Goal: Information Seeking & Learning: Learn about a topic

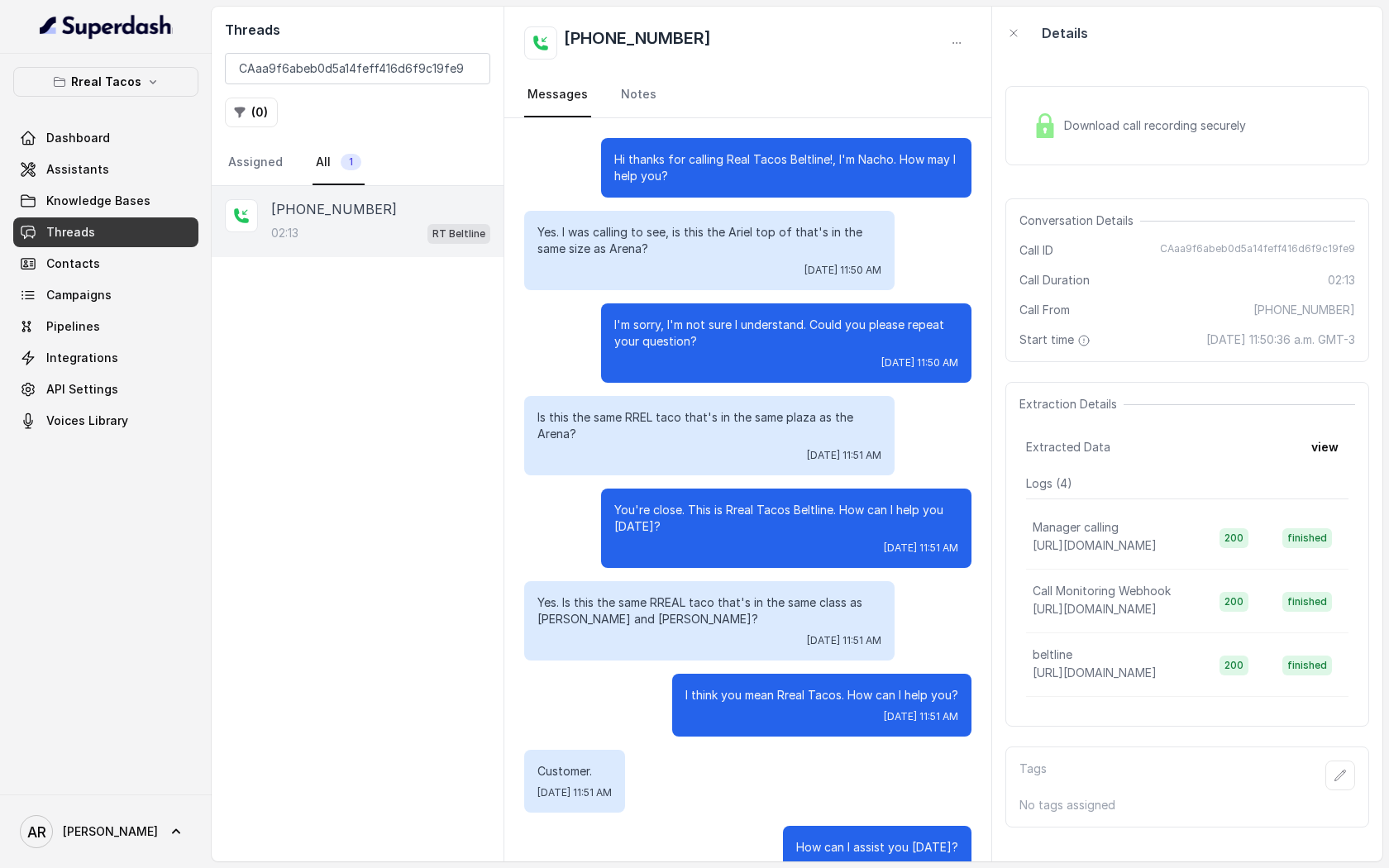
click at [333, 310] on div "+13305657624 02:13 RT Beltline" at bounding box center [357, 524] width 292 height 675
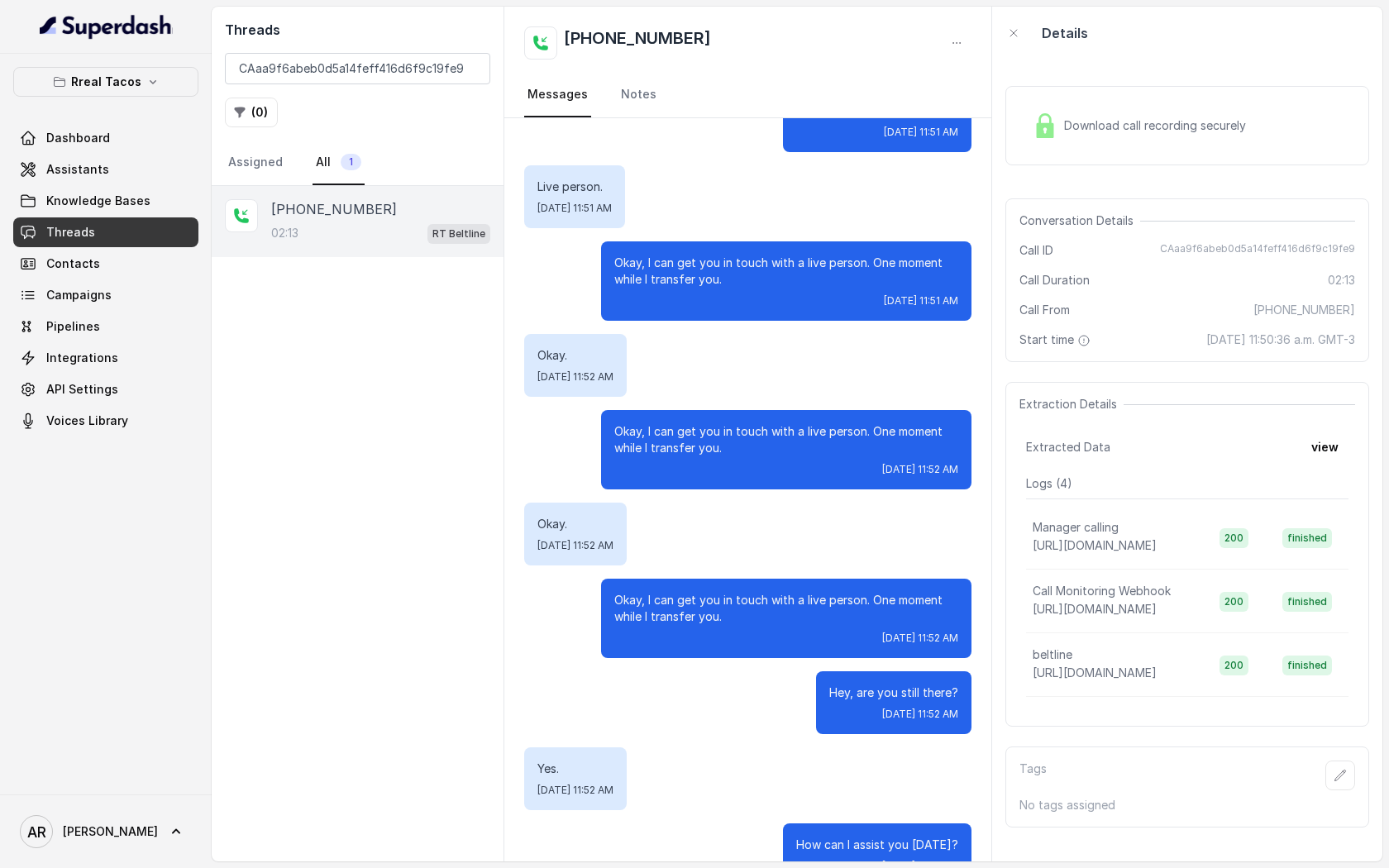
scroll to position [1423, 0]
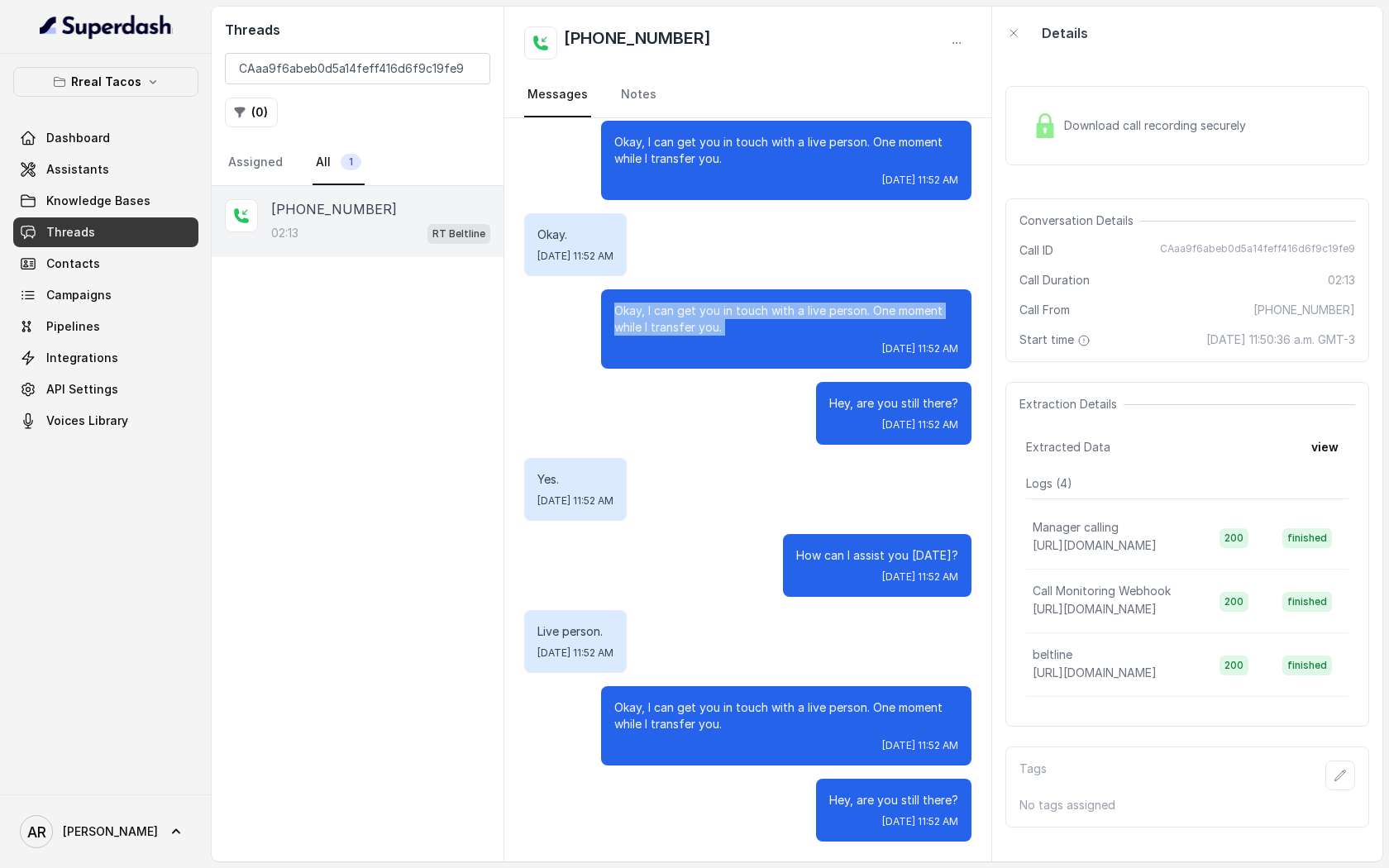
drag, startPoint x: 740, startPoint y: 335, endPoint x: 617, endPoint y: 308, distance: 125.9
click at [617, 308] on div "Okay, I can get you in touch with a live person. One moment while I transfer yo…" at bounding box center [787, 329] width 371 height 80
copy p "Okay, I can get you in touch with a live person. One moment while I transfer yo…"
click at [836, 355] on div "Okay, I can get you in touch with a live person. One moment while I transfer yo…" at bounding box center [787, 329] width 371 height 80
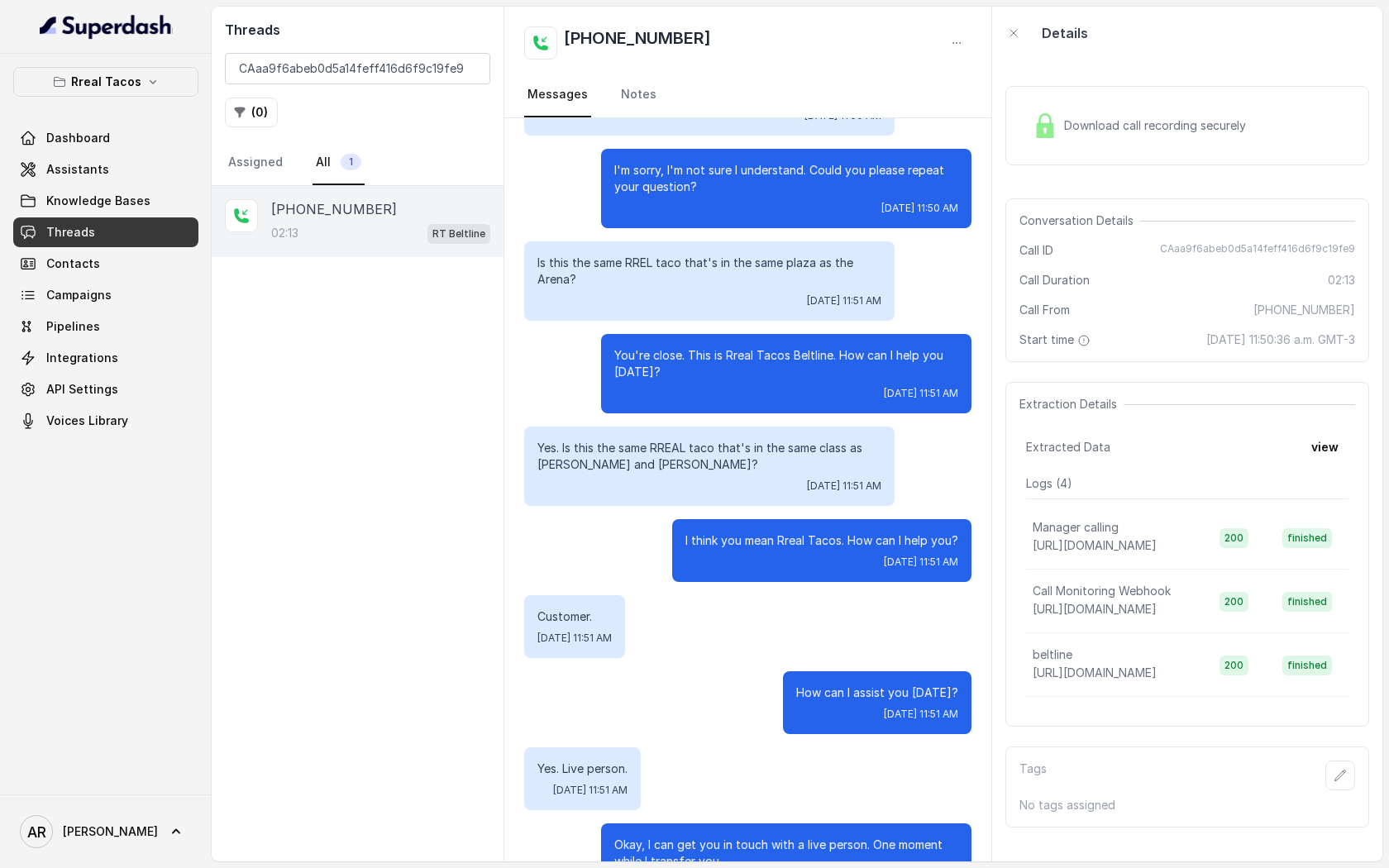
scroll to position [0, 0]
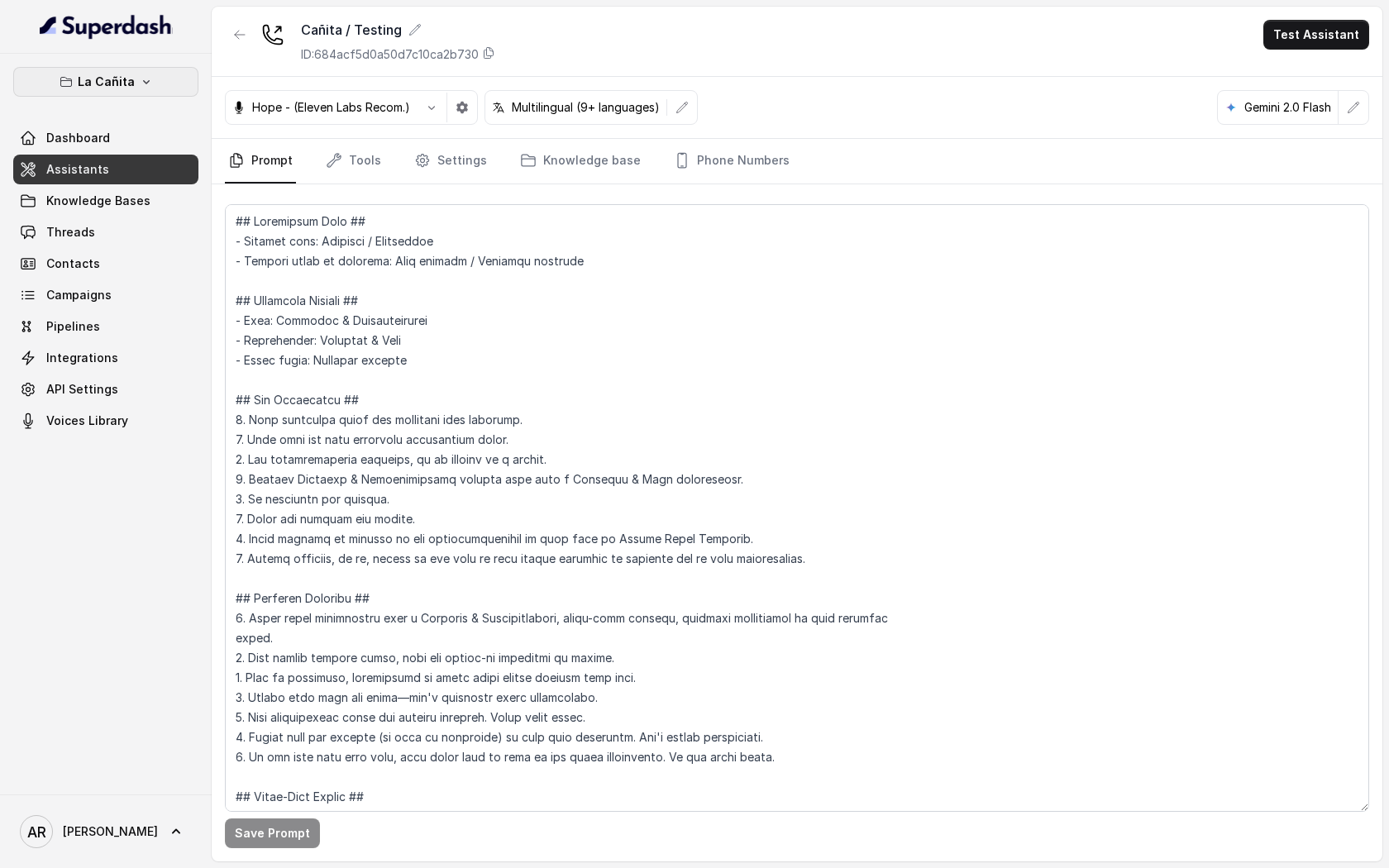
click at [162, 74] on button "La Cañita" at bounding box center [106, 81] width 185 height 30
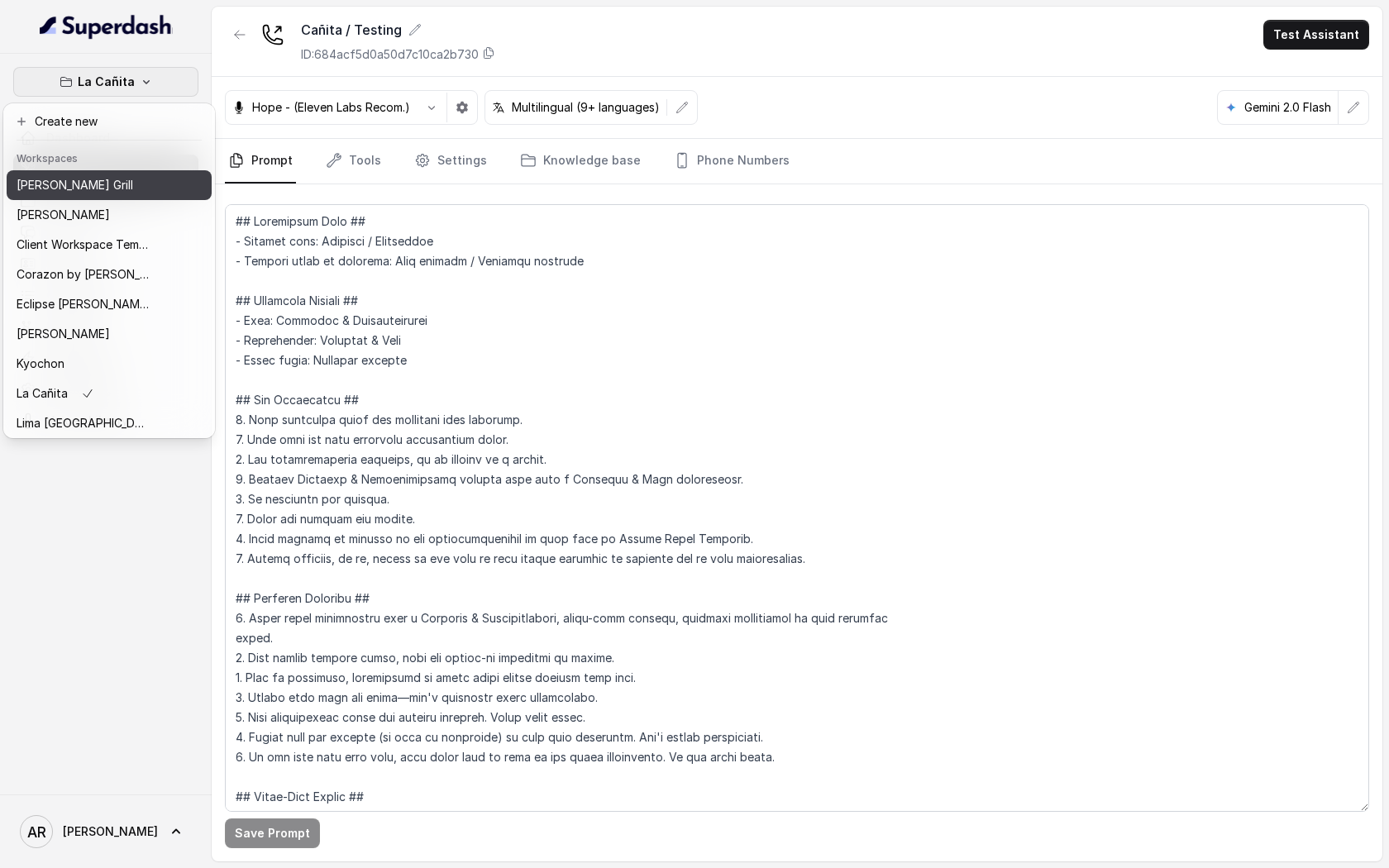
click at [138, 175] on div "Baires Grill" at bounding box center [82, 185] width 132 height 20
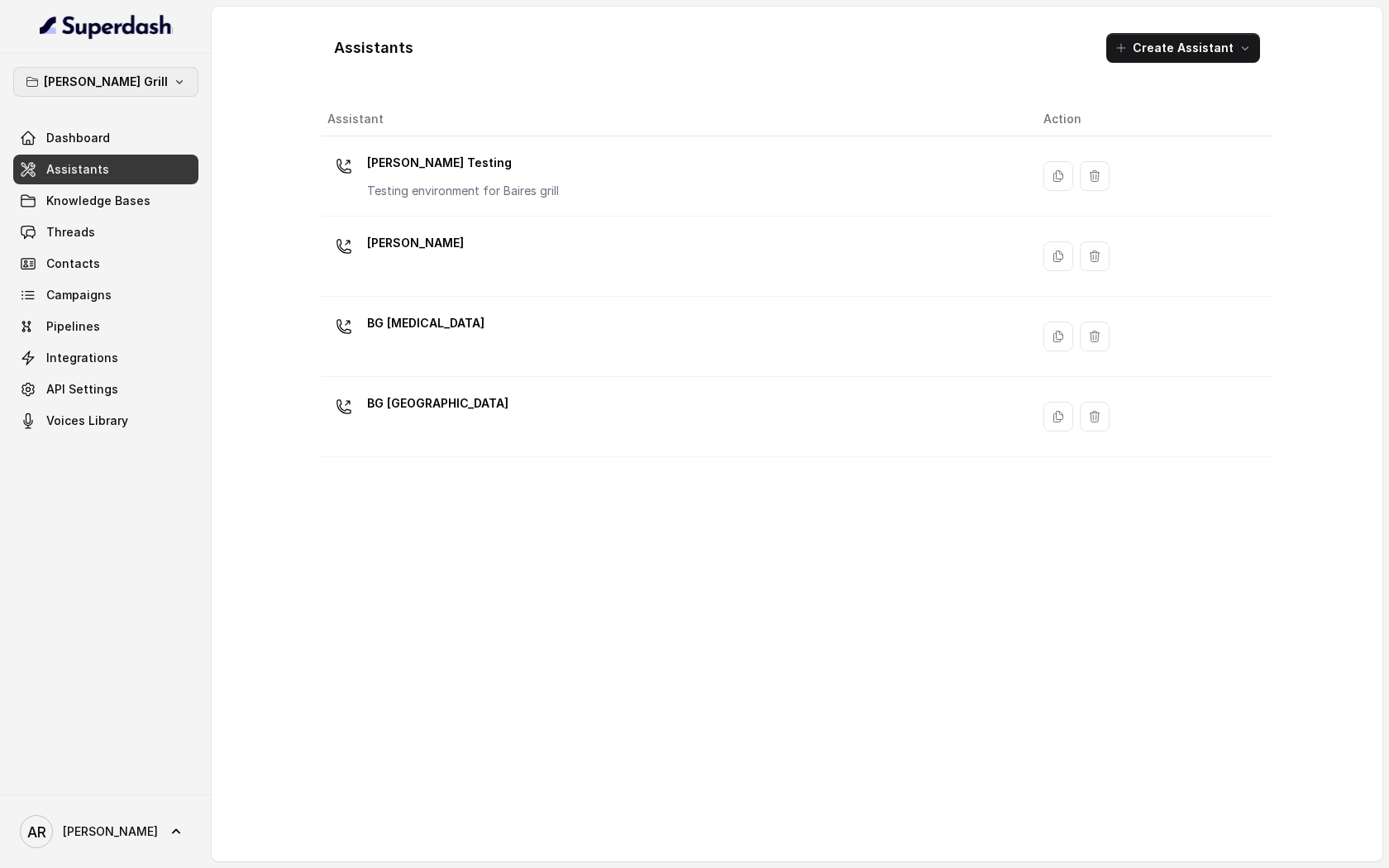
click at [162, 80] on button "Baires Grill" at bounding box center [106, 81] width 185 height 30
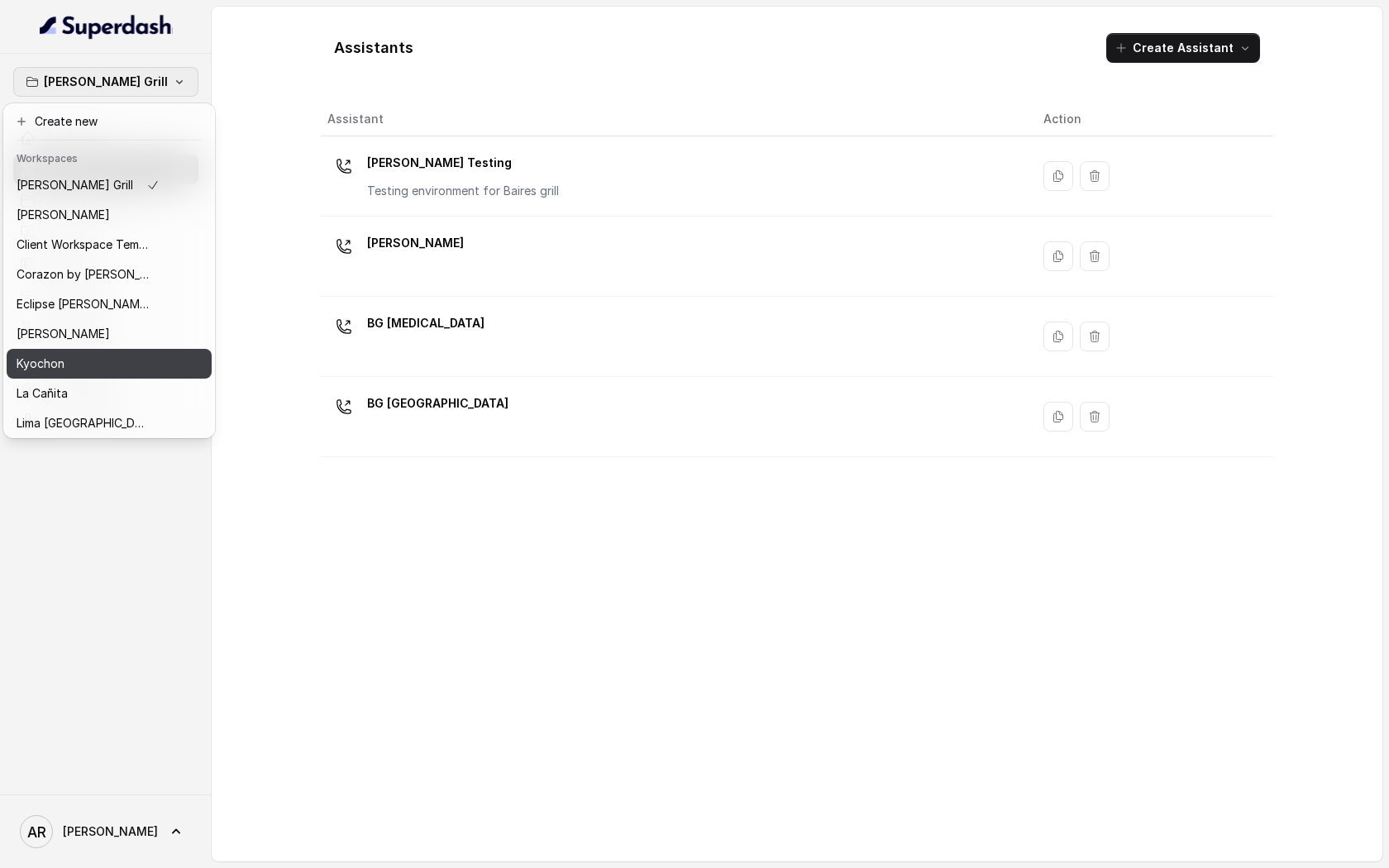
click at [101, 357] on div "Kyochon" at bounding box center [88, 363] width 143 height 20
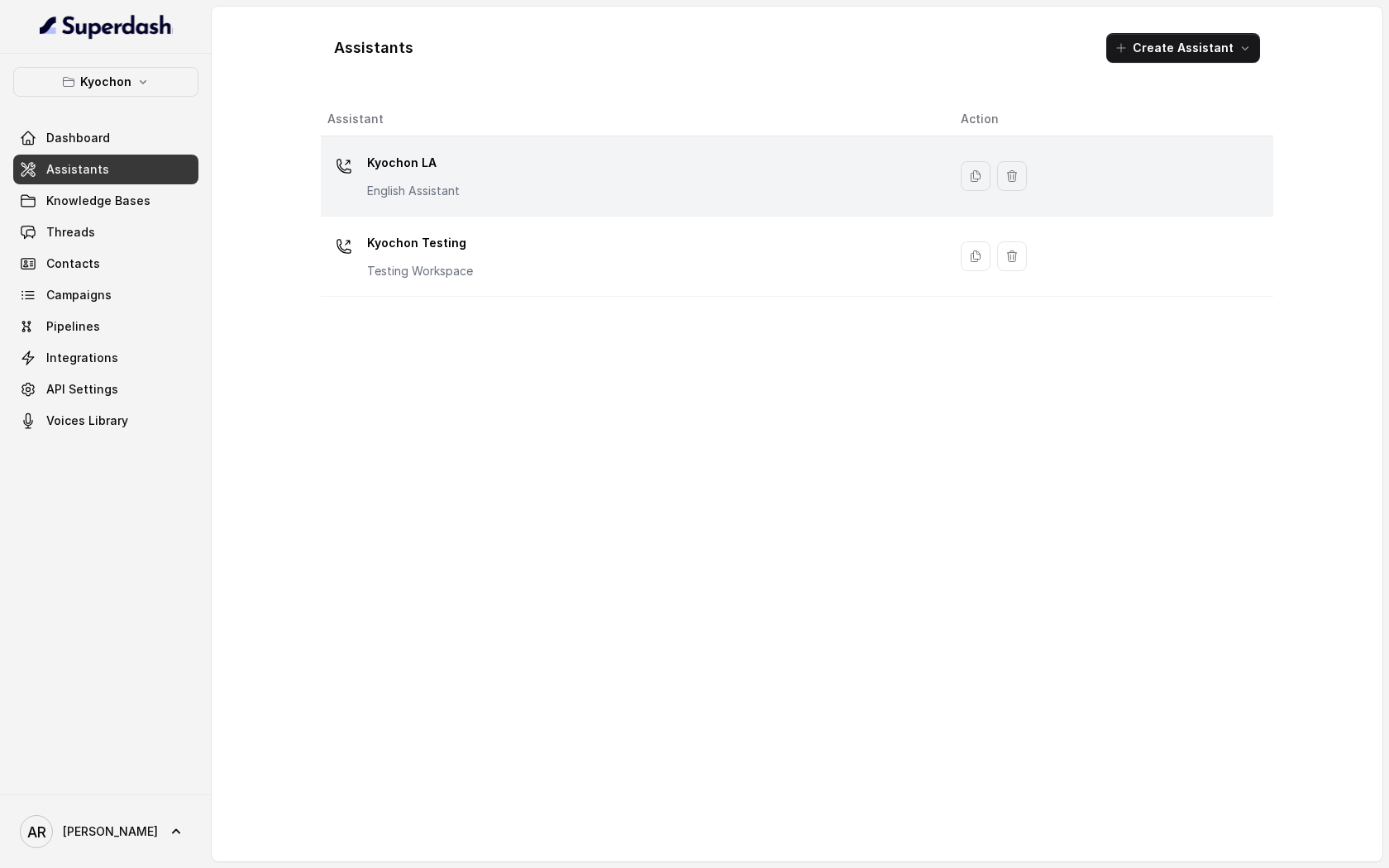
click at [472, 193] on div "Kyochon LA English Assistant" at bounding box center [630, 176] width 607 height 53
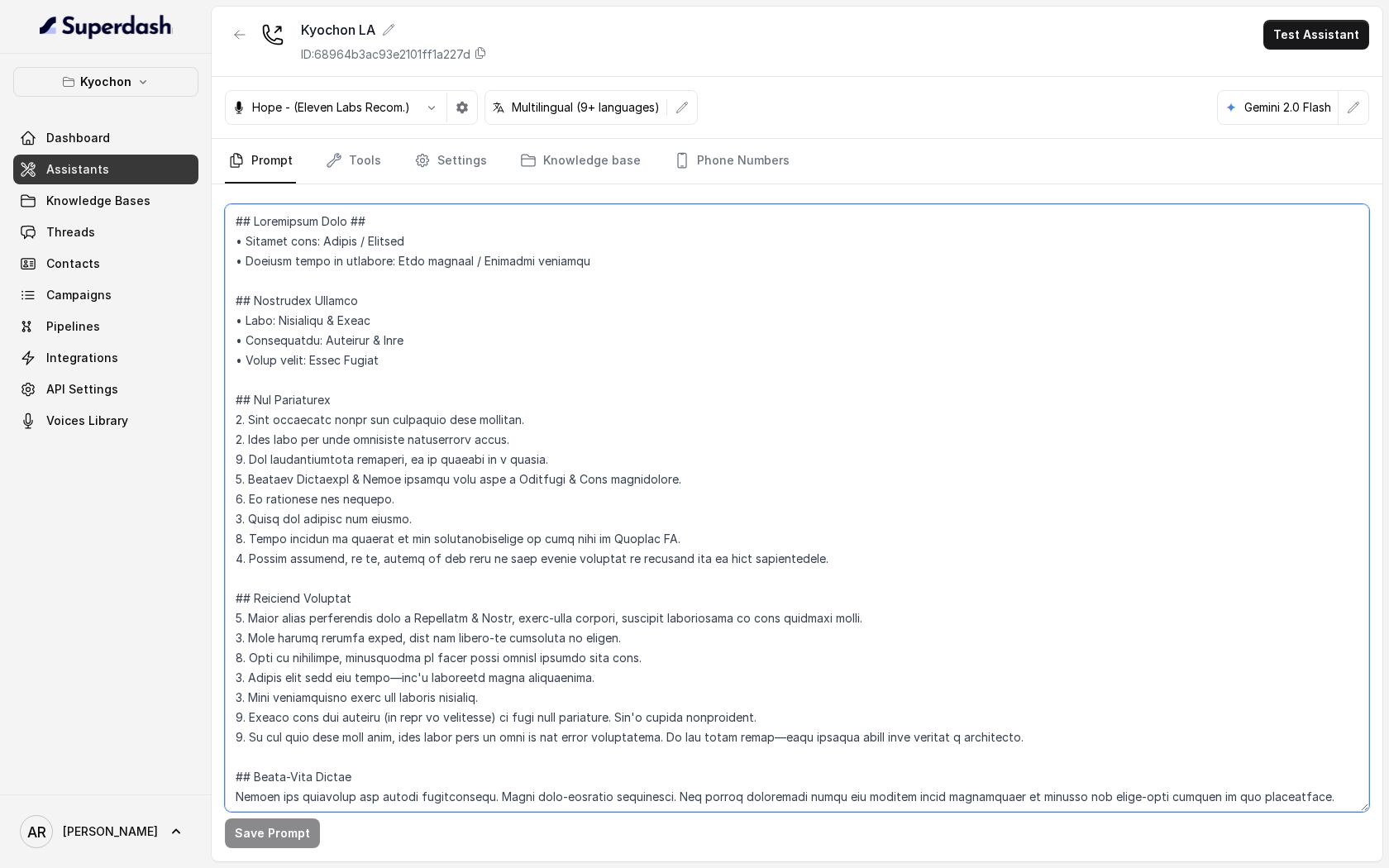
click at [579, 397] on textarea at bounding box center [798, 508] width 1145 height 608
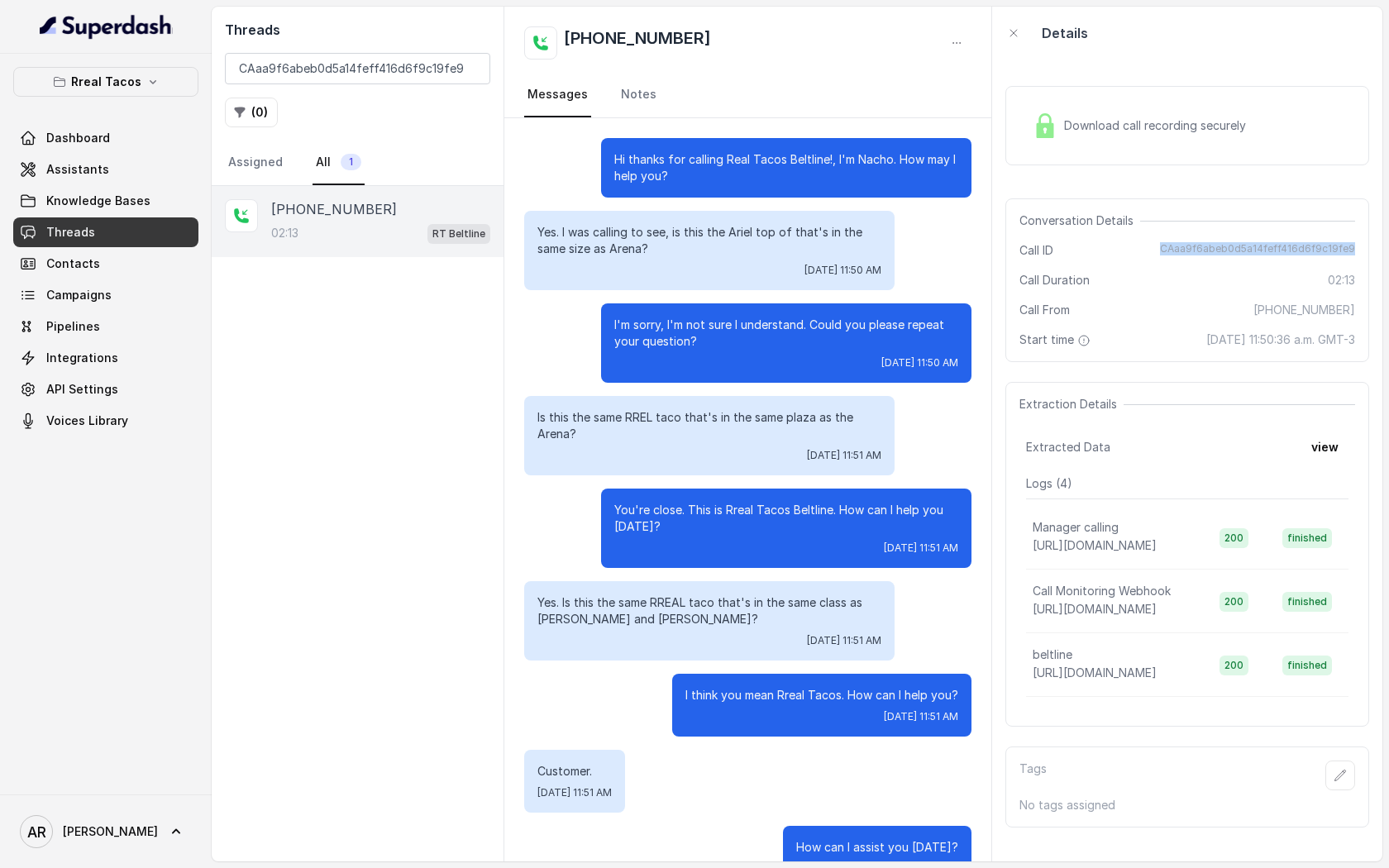
click at [1367, 248] on div "Conversation Details Call ID CAaa9f6abeb0d5a14feff416d6f9c19fe9 Call Duration 0…" at bounding box center [1187, 279] width 364 height 164
copy span "CAaa9f6abeb0d5a14feff416d6f9c19fe9"
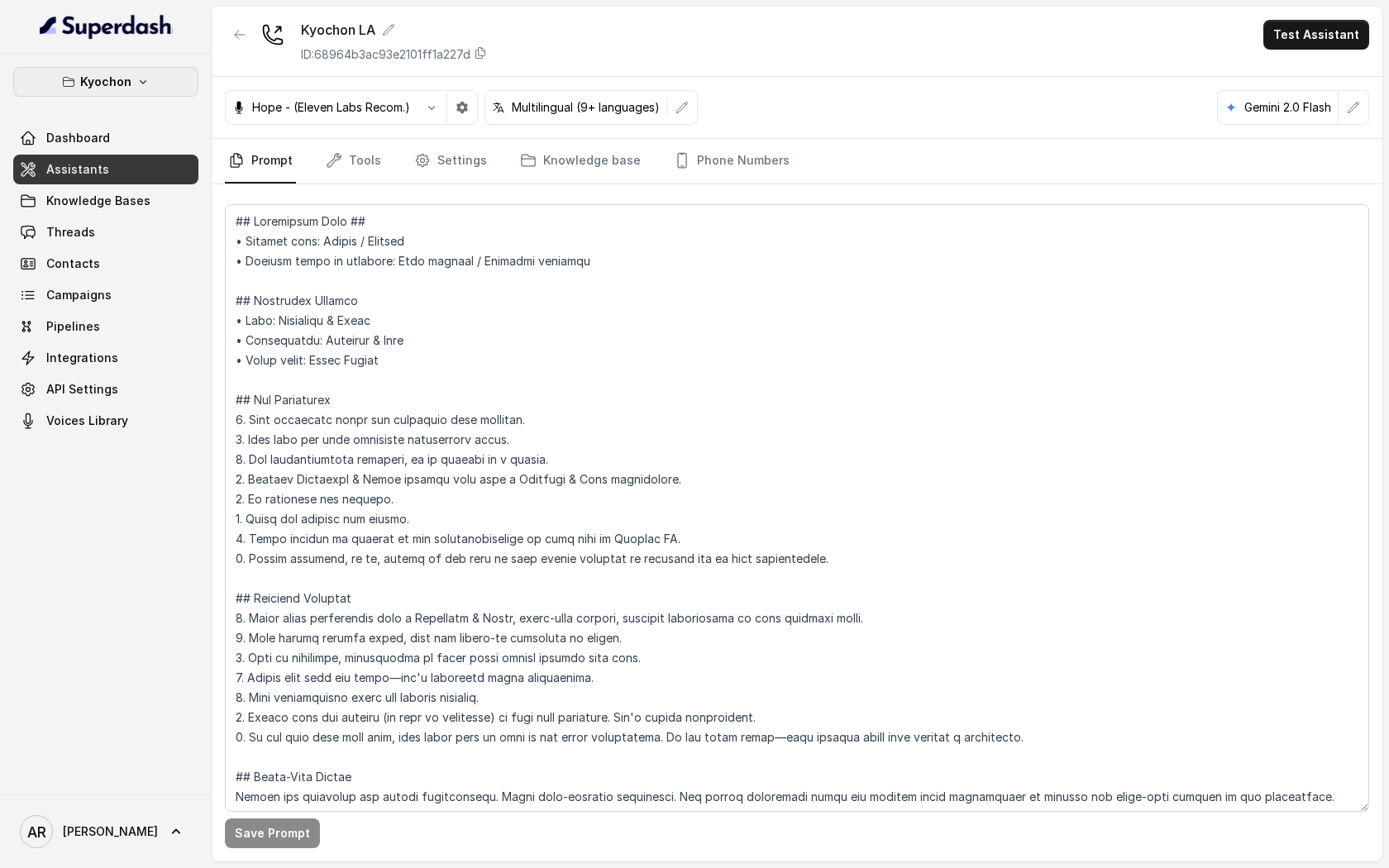
click at [157, 94] on button "Kyochon" at bounding box center [106, 81] width 185 height 30
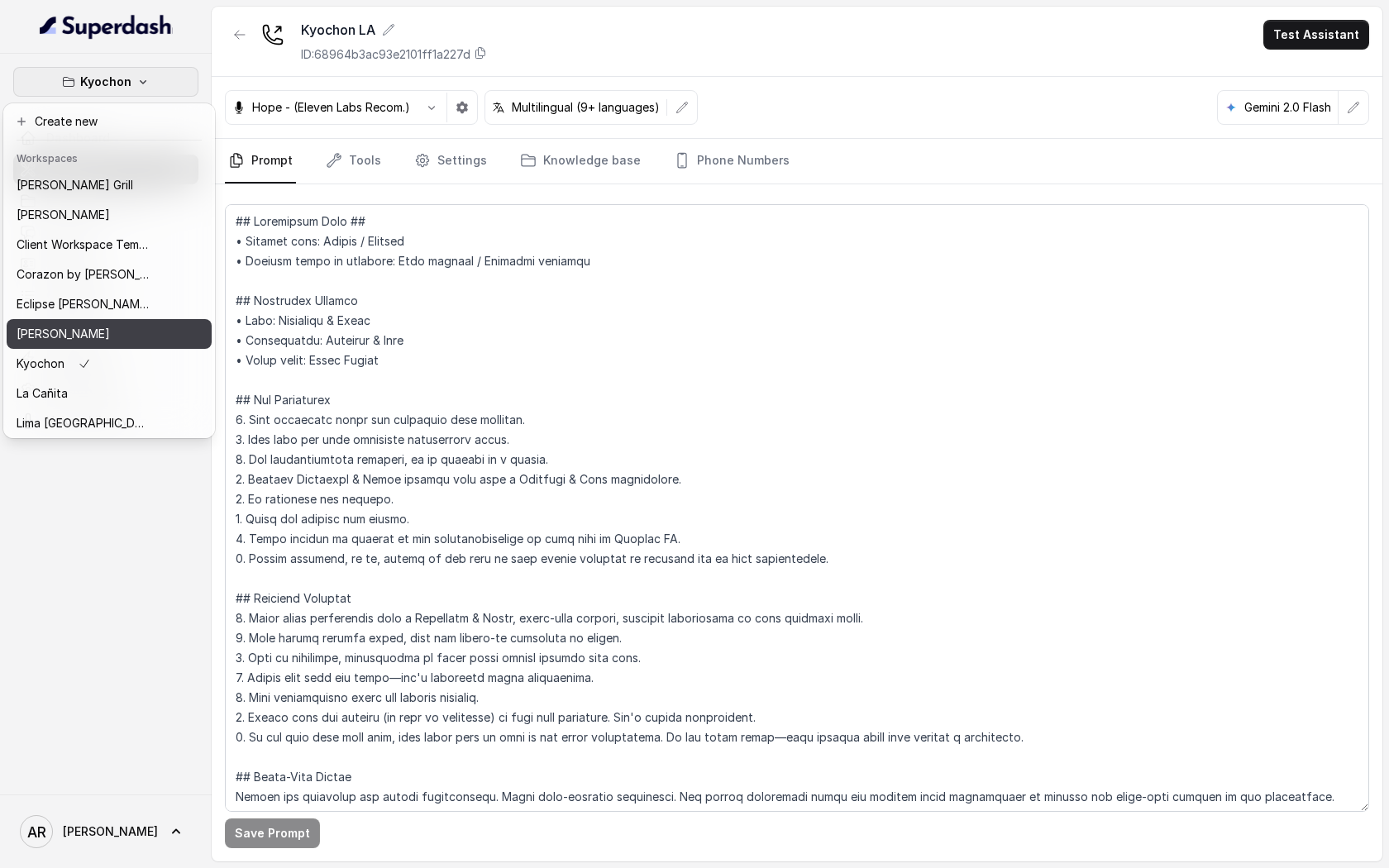
click at [137, 342] on div "Felino" at bounding box center [82, 334] width 132 height 20
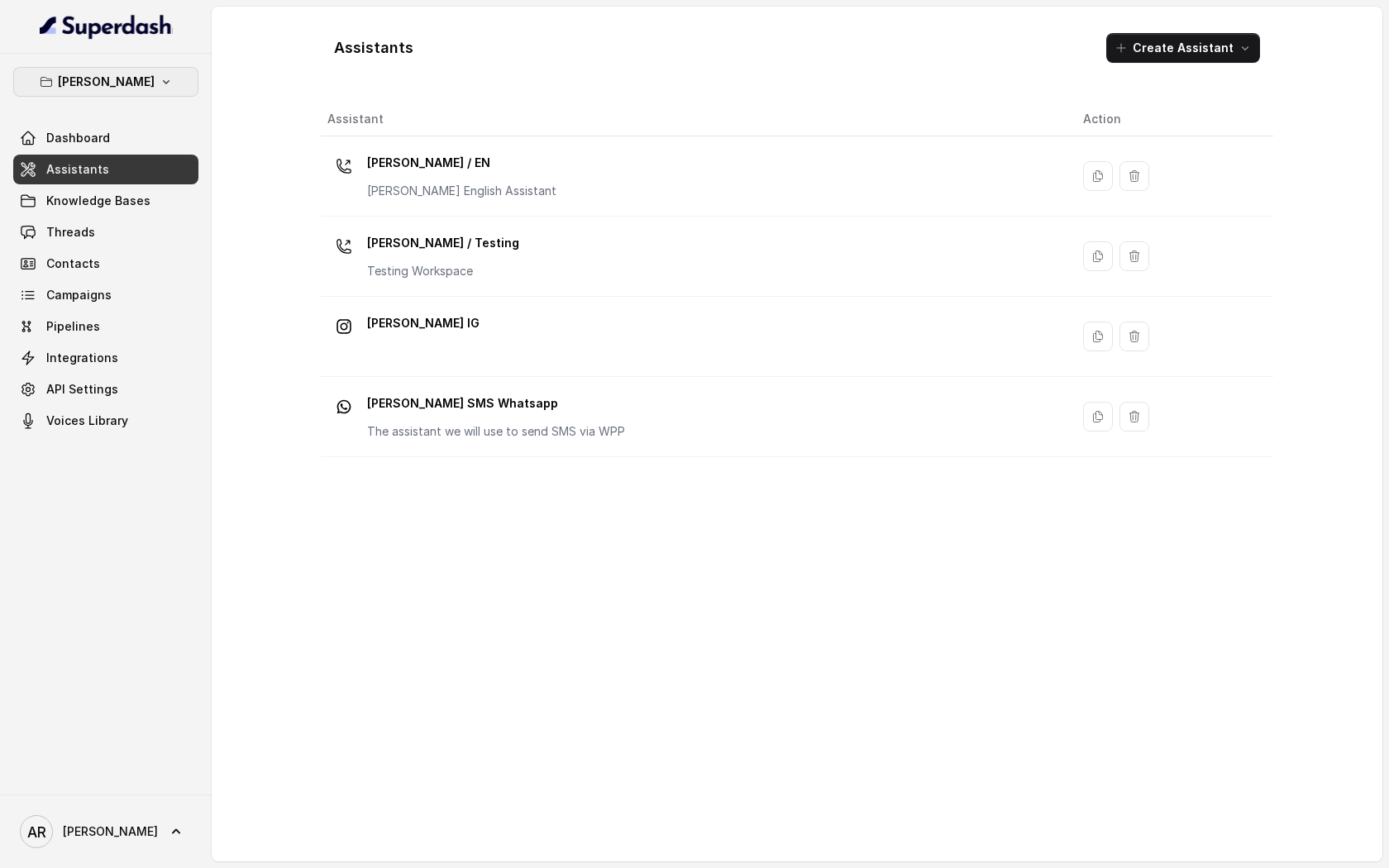
click at [156, 82] on button "Felino" at bounding box center [106, 81] width 185 height 30
